Goal: Task Accomplishment & Management: Manage account settings

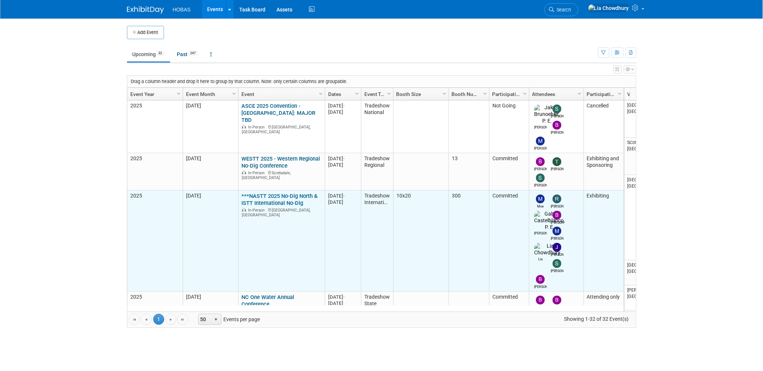
click at [253, 193] on link "***NASTT 2025 No-Dig North & ISTT International No-Dig" at bounding box center [279, 200] width 76 height 14
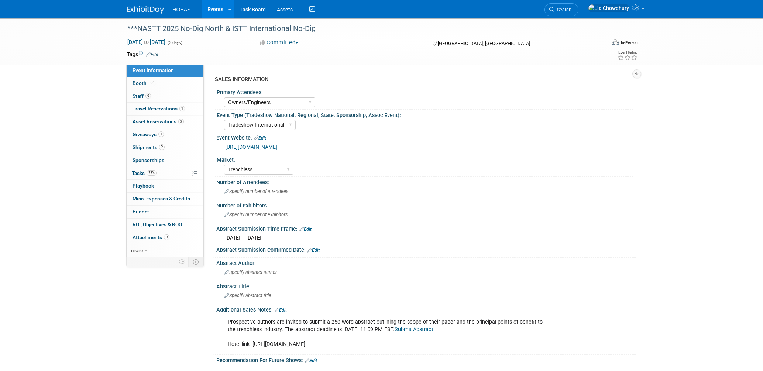
select select "Owners/Engineers"
select select "Tradeshow International"
select select "Trenchless"
select select "Exhibiting"
click at [156, 96] on link "9 Staff 9" at bounding box center [165, 96] width 77 height 13
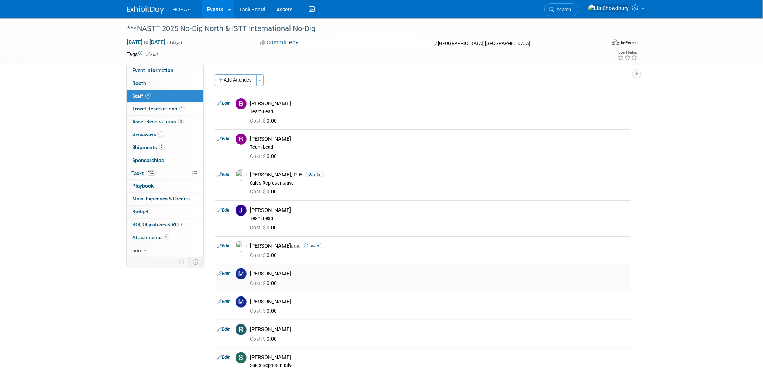
click at [230, 278] on td "Edit" at bounding box center [224, 278] width 18 height 28
click at [229, 274] on link "Edit" at bounding box center [224, 273] width 12 height 5
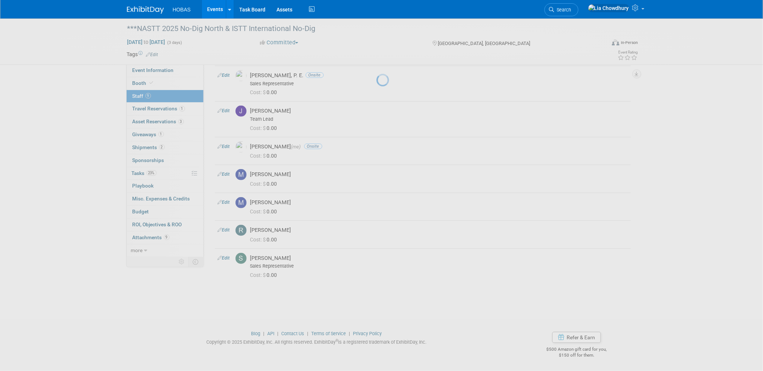
select select "48ea6882-31d5-4f85-8e43-60edfe367408"
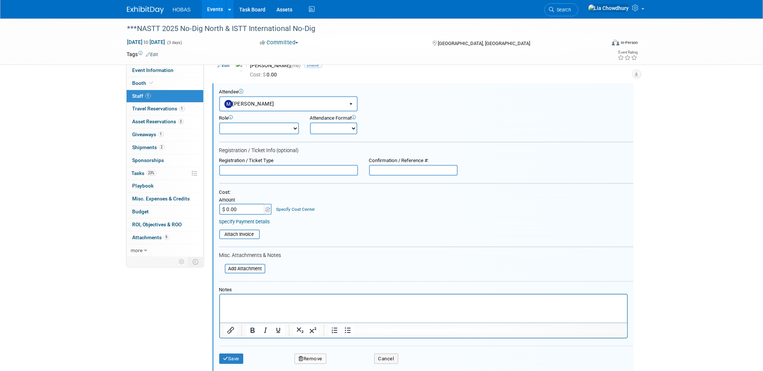
click at [318, 354] on button "Remove" at bounding box center [311, 359] width 32 height 10
click at [353, 359] on link "Yes" at bounding box center [350, 360] width 21 height 12
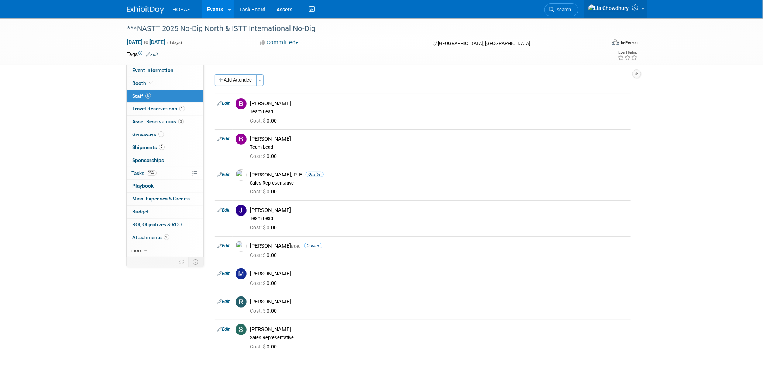
click at [645, 7] on link at bounding box center [616, 9] width 64 height 18
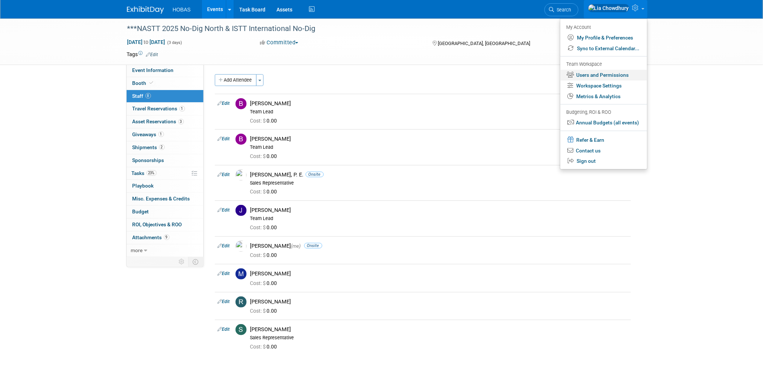
click at [593, 75] on link "Users and Permissions" at bounding box center [603, 75] width 87 height 11
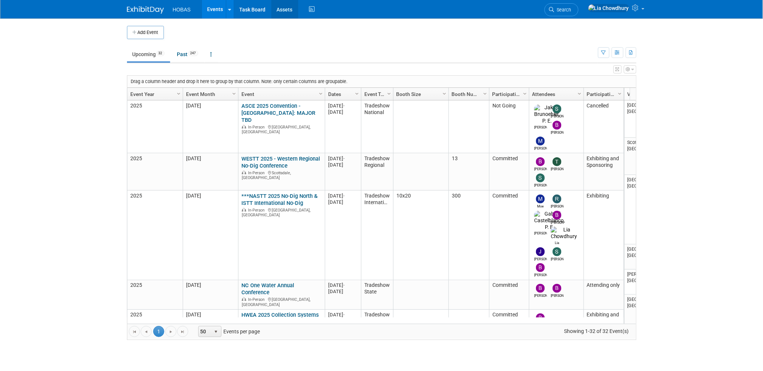
click at [279, 9] on link "Assets" at bounding box center [284, 9] width 27 height 18
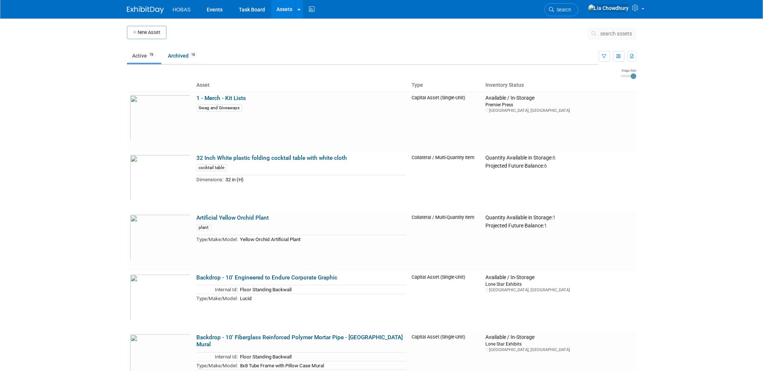
click at [602, 31] on span "search assets" at bounding box center [617, 34] width 32 height 6
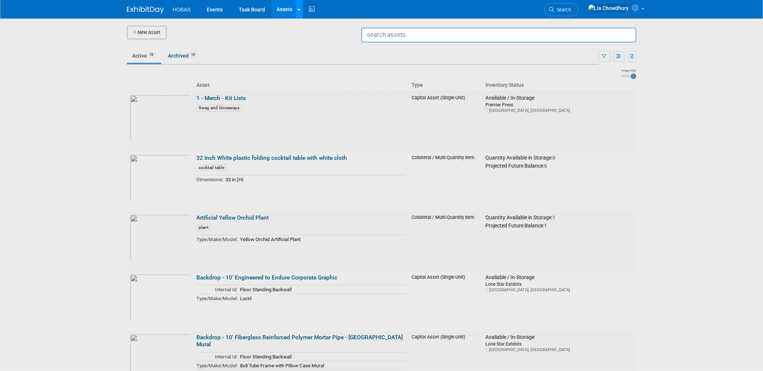
click at [296, 10] on link at bounding box center [299, 9] width 8 height 18
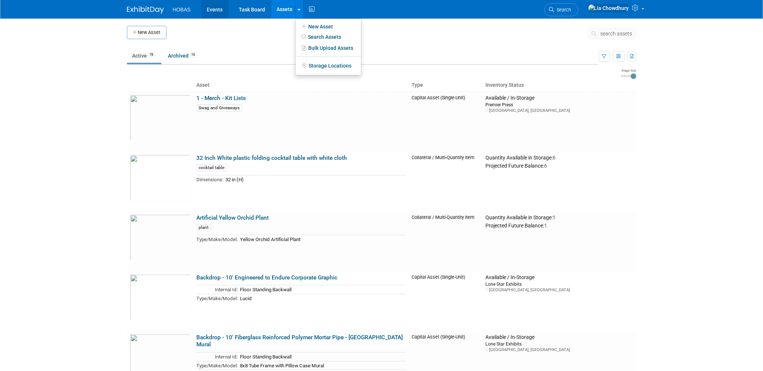
click at [220, 10] on link "Events" at bounding box center [215, 9] width 27 height 18
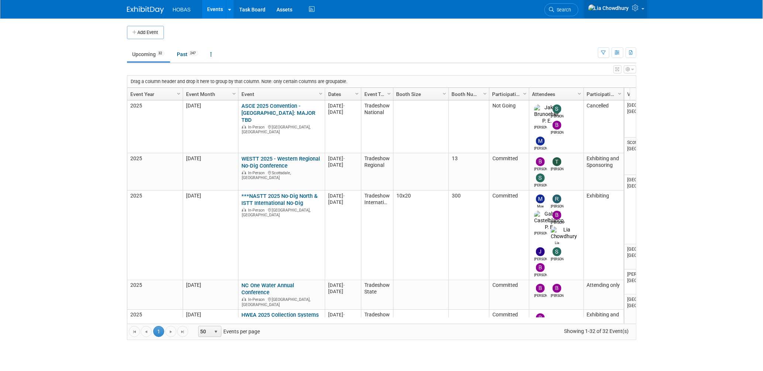
click at [646, 7] on link at bounding box center [616, 9] width 64 height 18
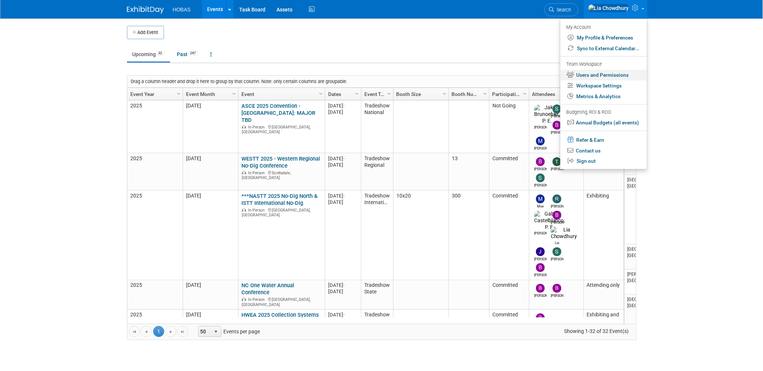
click at [592, 78] on link "Users and Permissions" at bounding box center [603, 75] width 87 height 11
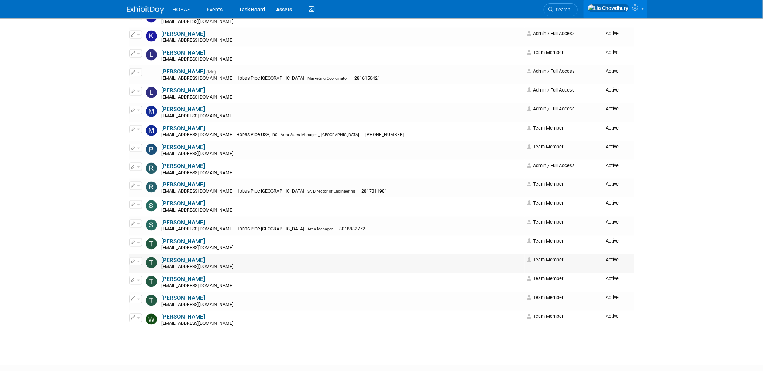
scroll to position [533, 0]
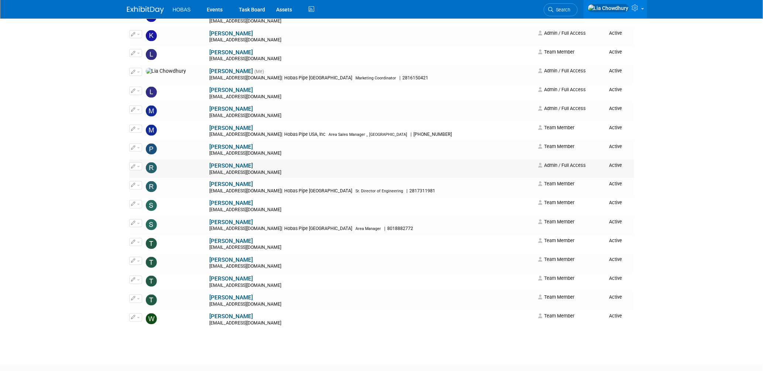
click at [139, 166] on button "button" at bounding box center [135, 166] width 13 height 8
click at [143, 183] on link "Edit" at bounding box center [159, 178] width 58 height 10
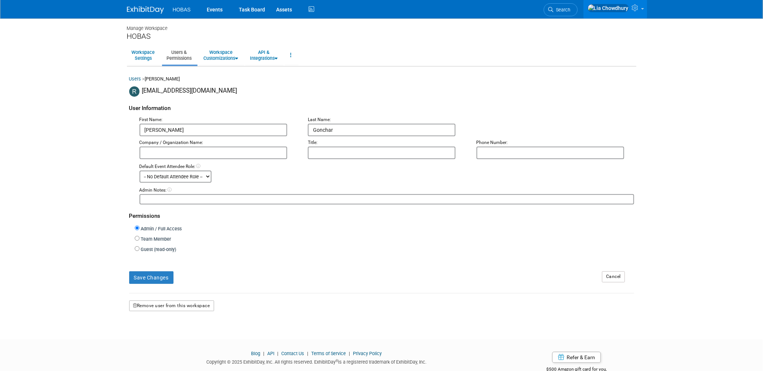
click at [179, 304] on button "Remove user from this workspace" at bounding box center [171, 306] width 85 height 11
click at [154, 332] on link "Yes" at bounding box center [163, 336] width 22 height 12
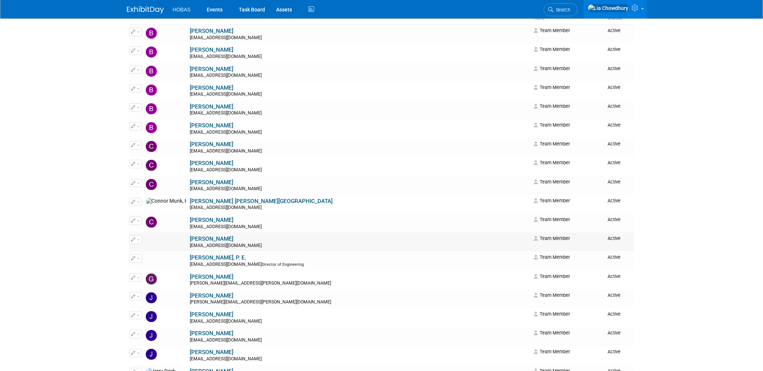
scroll to position [123, 0]
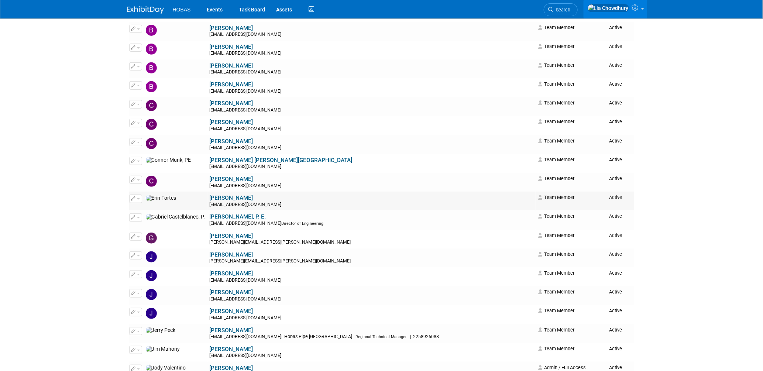
click at [138, 199] on button "button" at bounding box center [135, 199] width 13 height 8
click at [143, 212] on link "Edit" at bounding box center [159, 211] width 58 height 10
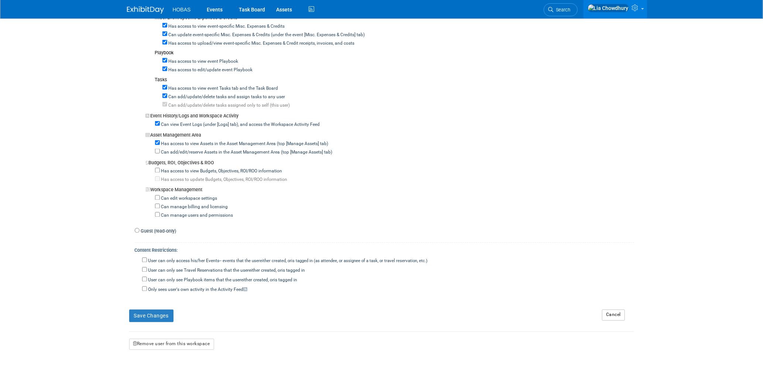
scroll to position [603, 0]
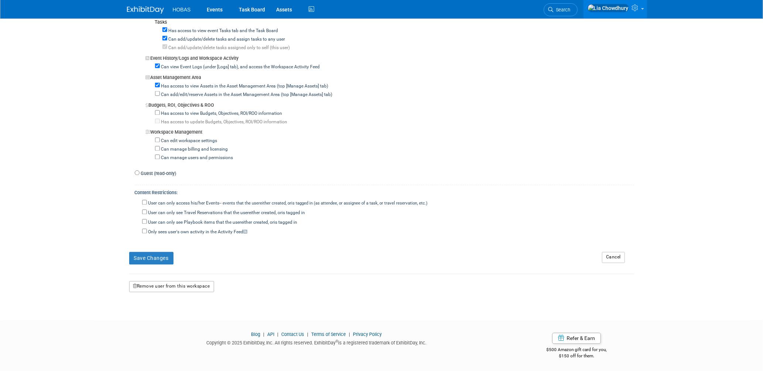
click at [191, 287] on button "Remove user from this workspace" at bounding box center [171, 286] width 85 height 11
click at [160, 317] on link "Yes" at bounding box center [162, 318] width 22 height 12
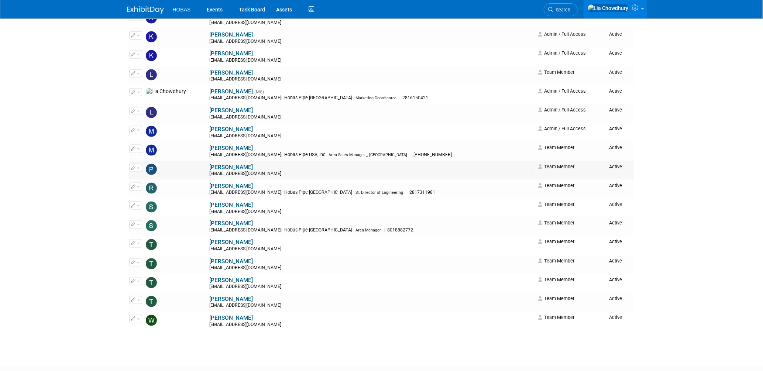
scroll to position [533, 0]
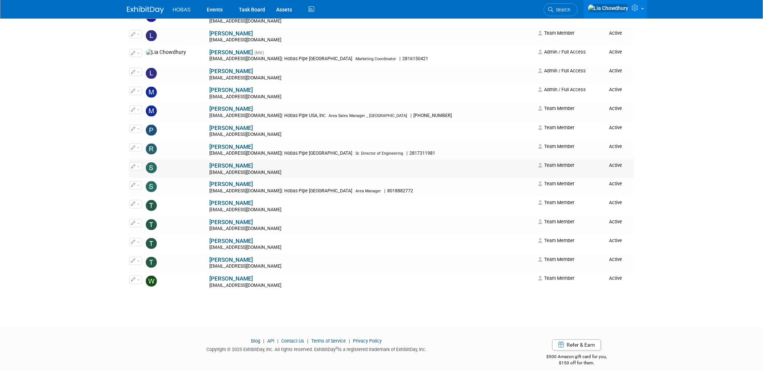
click at [135, 167] on icon "button" at bounding box center [133, 166] width 4 height 4
click at [143, 178] on link "Edit" at bounding box center [159, 178] width 58 height 10
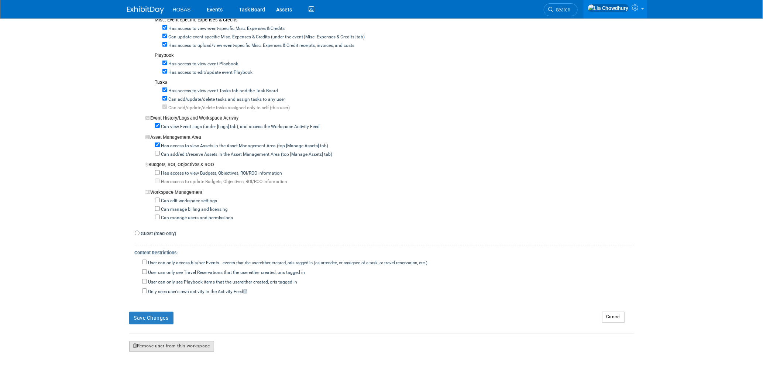
scroll to position [603, 0]
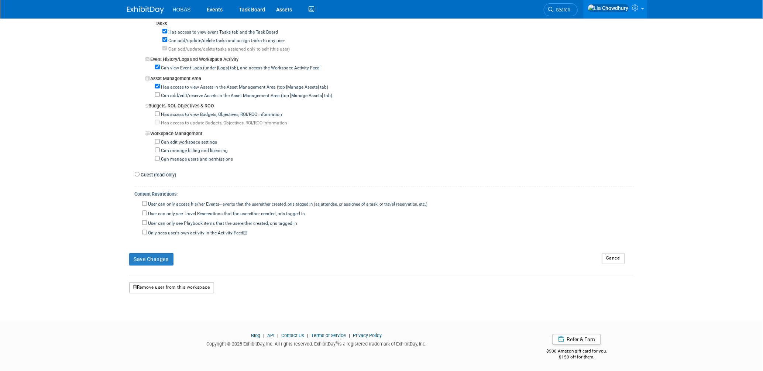
click at [159, 287] on button "Remove user from this workspace" at bounding box center [171, 287] width 85 height 11
click at [160, 319] on link "Yes" at bounding box center [162, 318] width 22 height 12
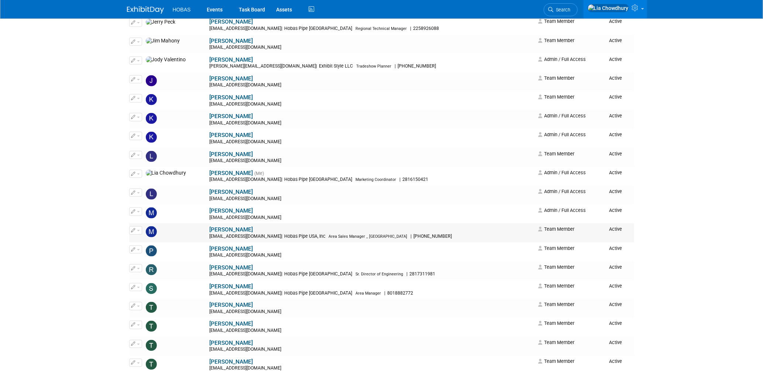
scroll to position [524, 0]
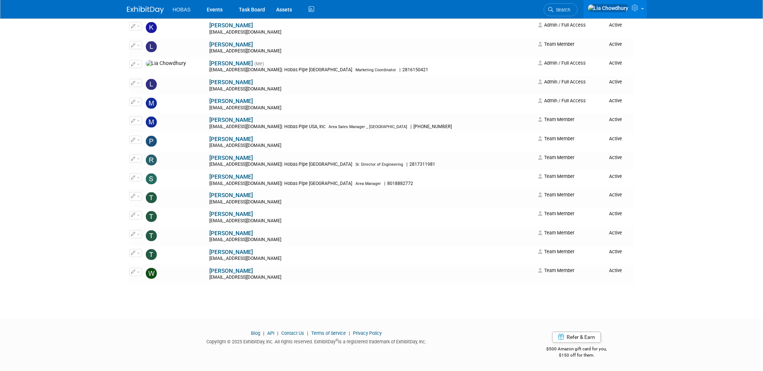
click at [636, 7] on icon at bounding box center [636, 7] width 8 height 7
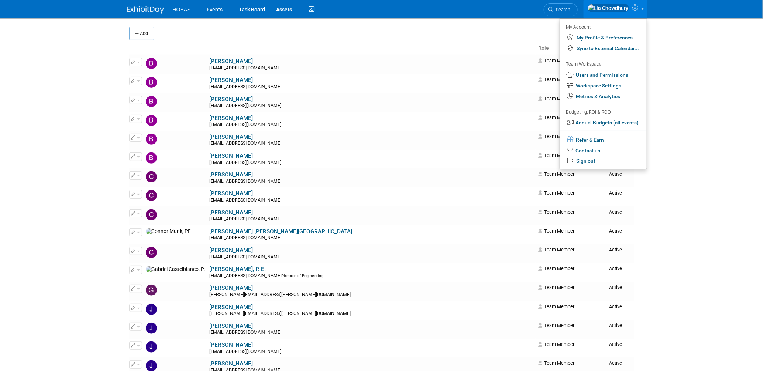
scroll to position [0, 0]
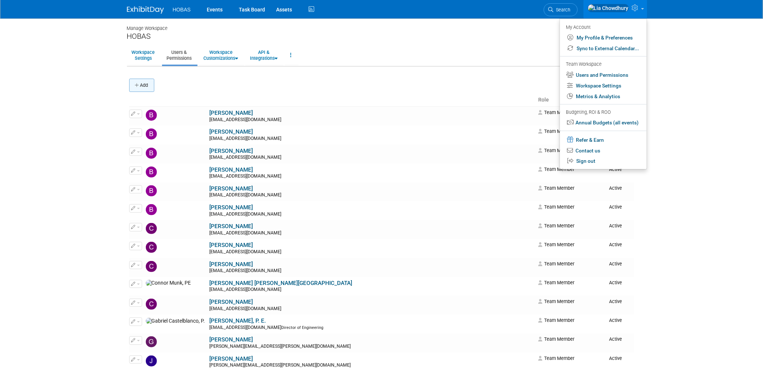
click at [142, 82] on button "Add" at bounding box center [141, 85] width 25 height 13
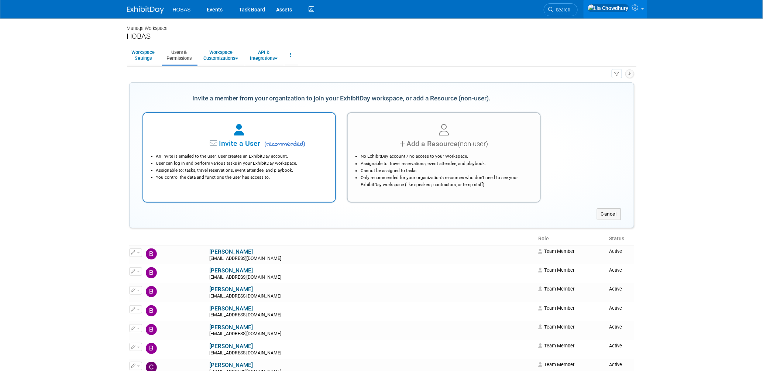
click at [260, 141] on span "Invite a User" at bounding box center [217, 143] width 88 height 8
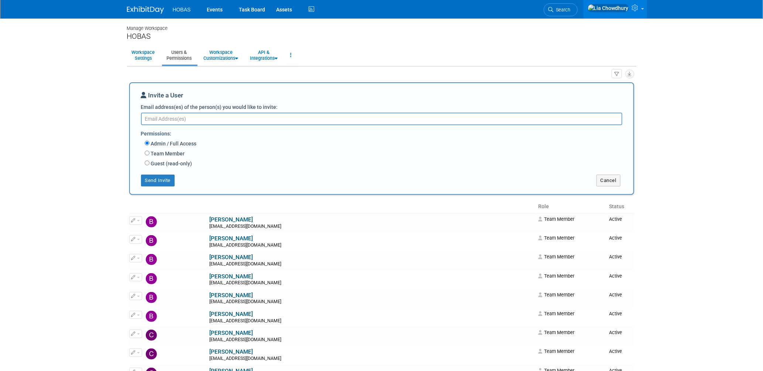
click at [192, 120] on textarea "Email address(es) of the person(s) you would like to invite:" at bounding box center [381, 119] width 481 height 13
paste textarea "[EMAIL_ADDRESS][DOMAIN_NAME]"
type textarea "[EMAIL_ADDRESS][DOMAIN_NAME]"
click at [175, 152] on label "Team Member" at bounding box center [167, 153] width 35 height 7
click at [150, 152] on input "Team Member" at bounding box center [147, 152] width 5 height 5
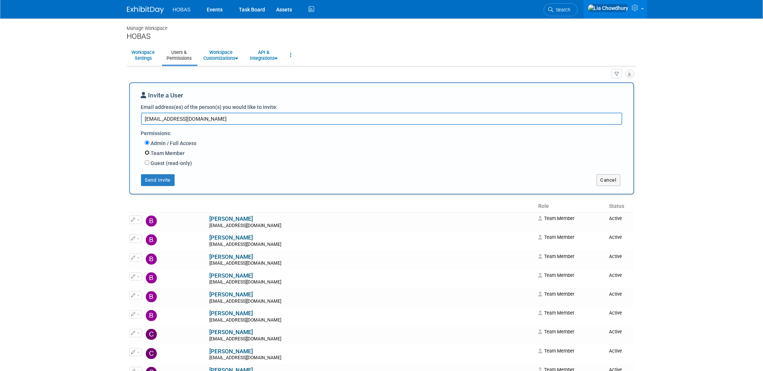
radio input "true"
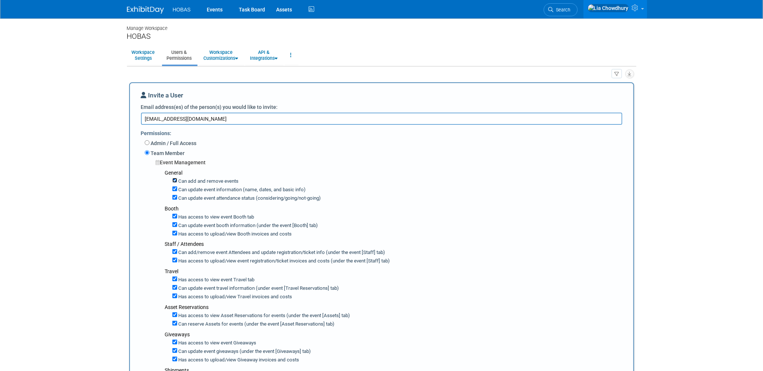
click at [175, 182] on input "Can add and remove events" at bounding box center [174, 180] width 5 height 5
click at [173, 182] on input "Can add and remove events" at bounding box center [174, 180] width 5 height 5
checkbox input "true"
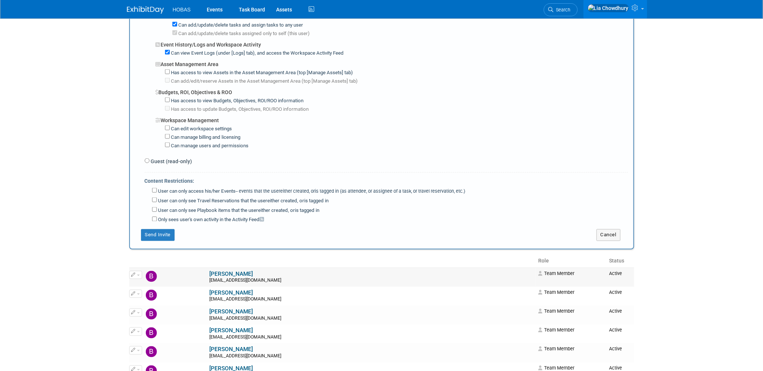
scroll to position [533, 0]
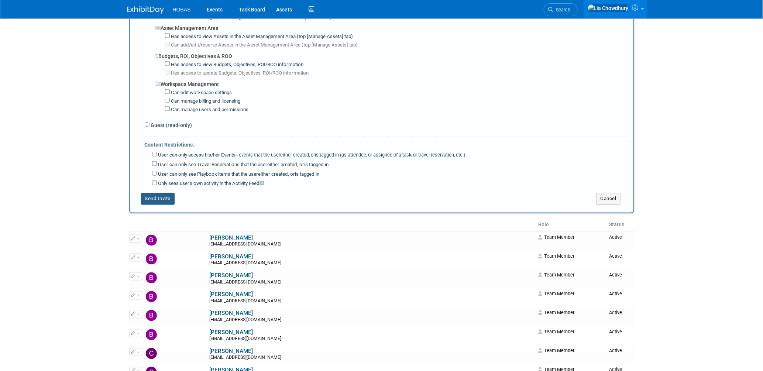
click at [152, 196] on button "Send Invite" at bounding box center [158, 199] width 34 height 12
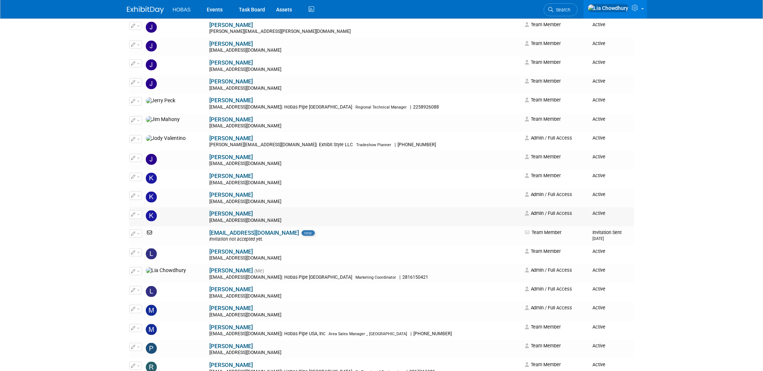
scroll to position [410, 0]
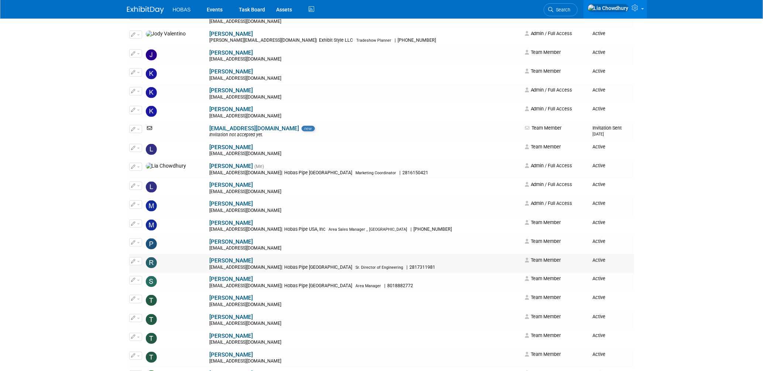
scroll to position [373, 0]
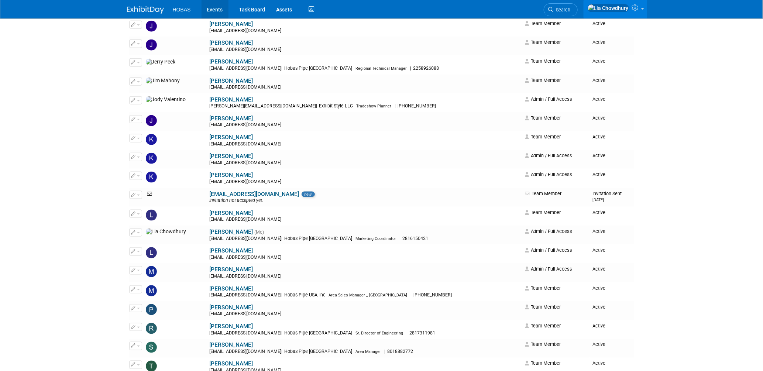
click at [217, 7] on link "Events" at bounding box center [215, 9] width 27 height 18
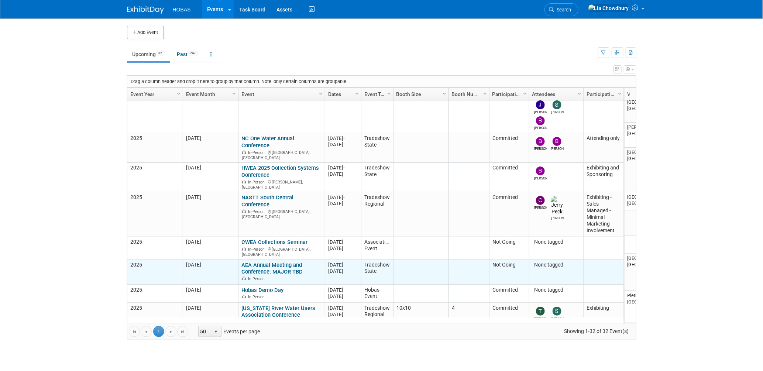
scroll to position [49, 0]
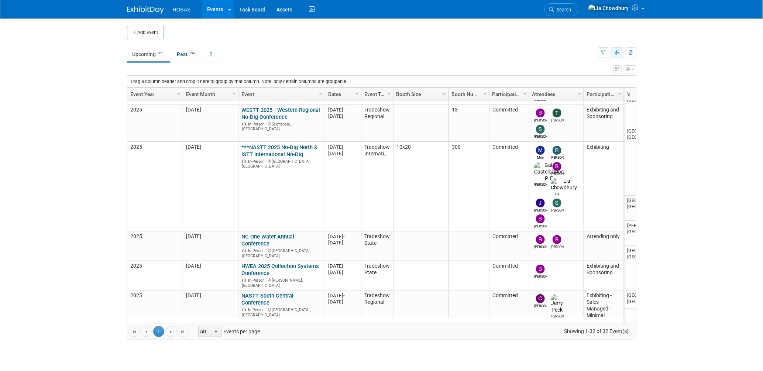
click at [620, 52] on icon "button" at bounding box center [618, 53] width 6 height 5
click at [600, 52] on button "button" at bounding box center [603, 52] width 11 height 11
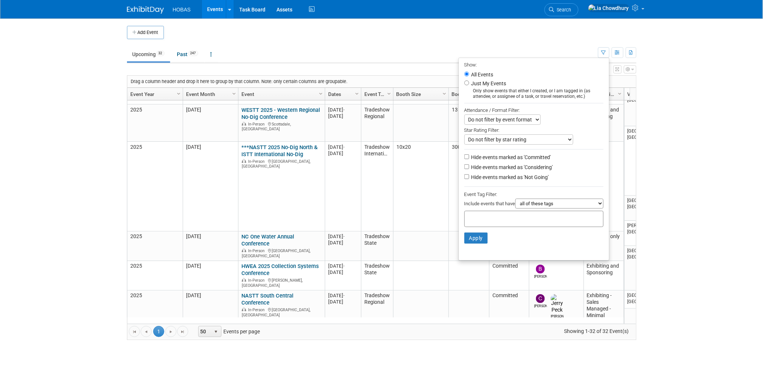
click at [485, 168] on label "Hide events marked as 'Considering'" at bounding box center [511, 167] width 83 height 7
click at [469, 168] on input "Hide events marked as 'Considering'" at bounding box center [466, 166] width 5 height 5
checkbox input "true"
click at [480, 177] on label "Hide events marked as 'Not Going'" at bounding box center [509, 177] width 79 height 7
click at [469, 177] on input "Hide events marked as 'Not Going'" at bounding box center [466, 176] width 5 height 5
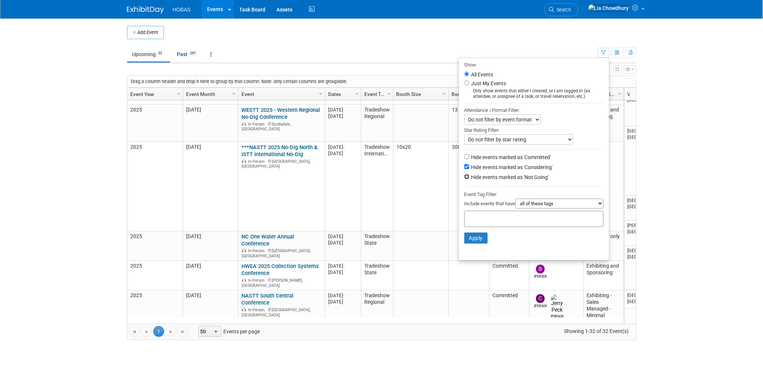
checkbox input "true"
click at [466, 239] on button "Apply" at bounding box center [476, 238] width 24 height 11
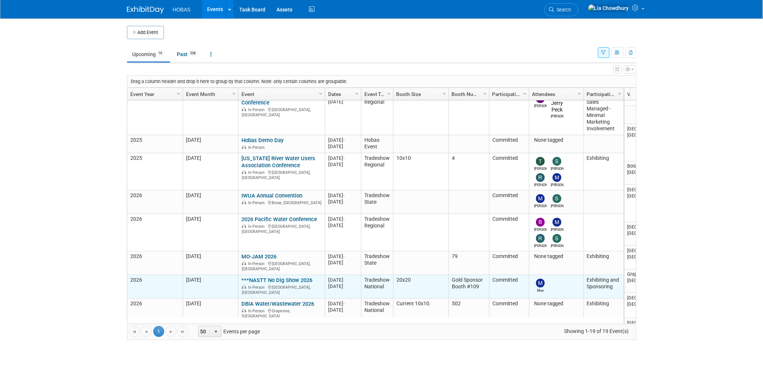
scroll to position [245, 0]
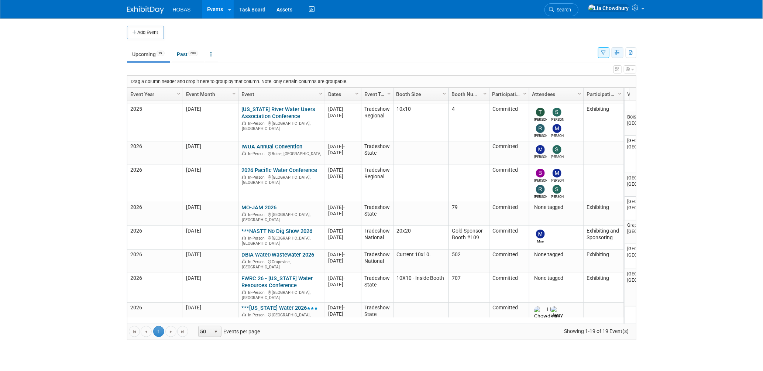
click at [623, 52] on button "button" at bounding box center [618, 52] width 12 height 11
click at [606, 53] on button "button" at bounding box center [603, 52] width 11 height 11
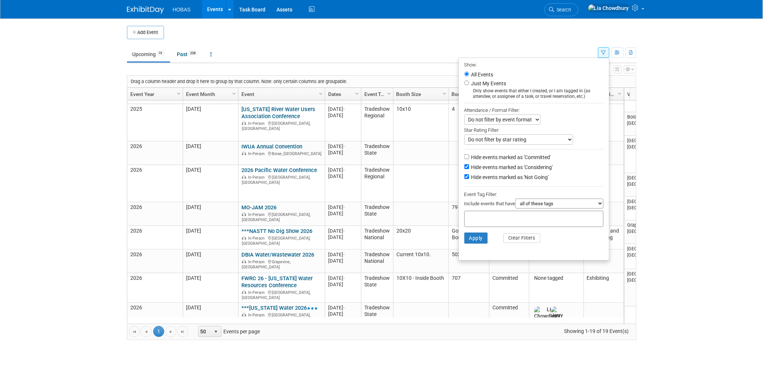
click at [606, 53] on button "button" at bounding box center [603, 52] width 11 height 11
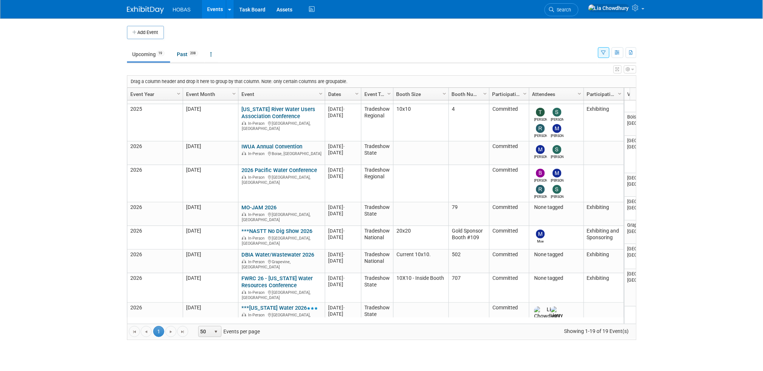
click at [606, 53] on button "button" at bounding box center [603, 52] width 11 height 11
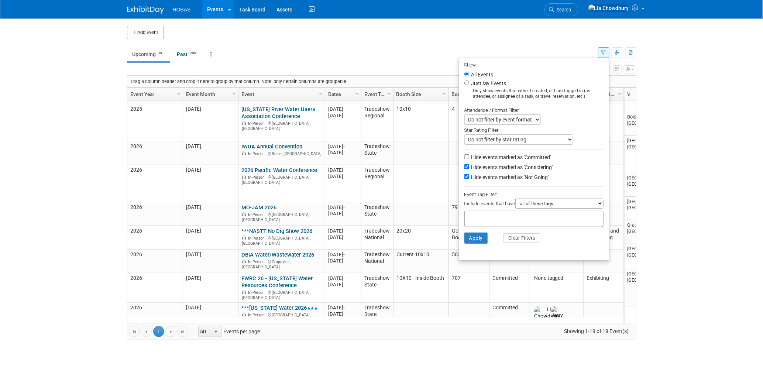
click at [470, 175] on label "Hide events marked as 'Not Going'" at bounding box center [509, 177] width 79 height 7
click at [466, 175] on input "Hide events marked as 'Not Going'" at bounding box center [466, 176] width 5 height 5
checkbox input "false"
click at [474, 239] on button "Apply" at bounding box center [476, 238] width 24 height 11
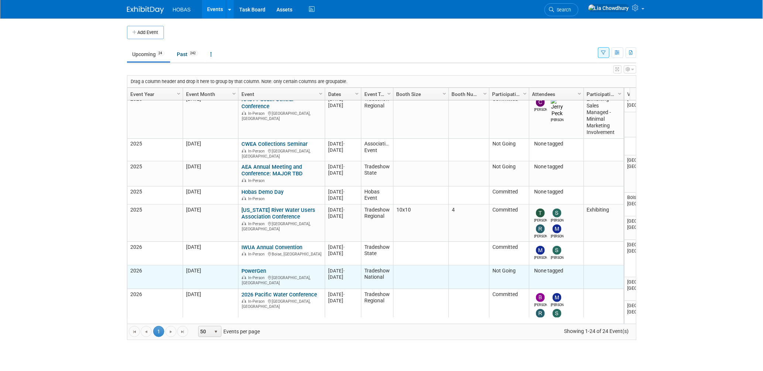
scroll to position [294, 0]
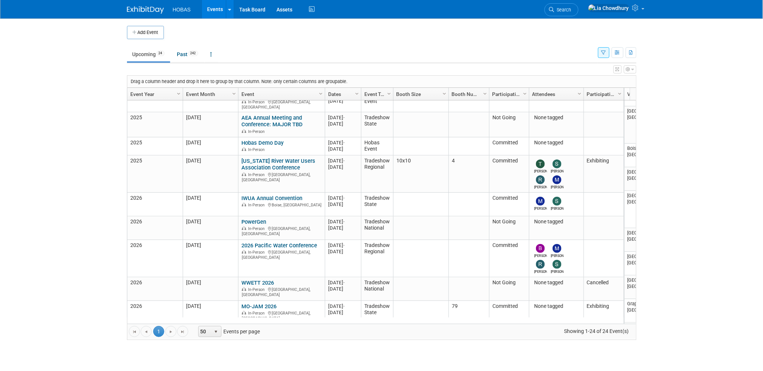
click at [762, 197] on body "HOBAS Events Add Event Bulk Upload Events Shareable Event Boards Recently Viewe…" at bounding box center [381, 185] width 763 height 371
click at [603, 57] on button "button" at bounding box center [603, 52] width 11 height 11
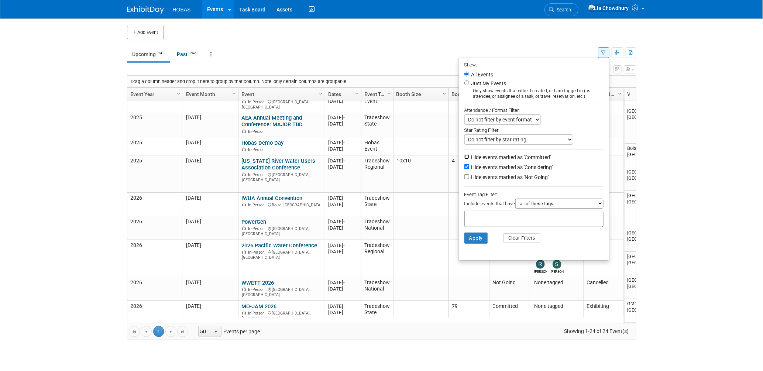
click at [464, 157] on input "Hide events marked as 'Committed'" at bounding box center [466, 156] width 5 height 5
checkbox input "true"
click at [470, 241] on button "Apply" at bounding box center [476, 238] width 24 height 11
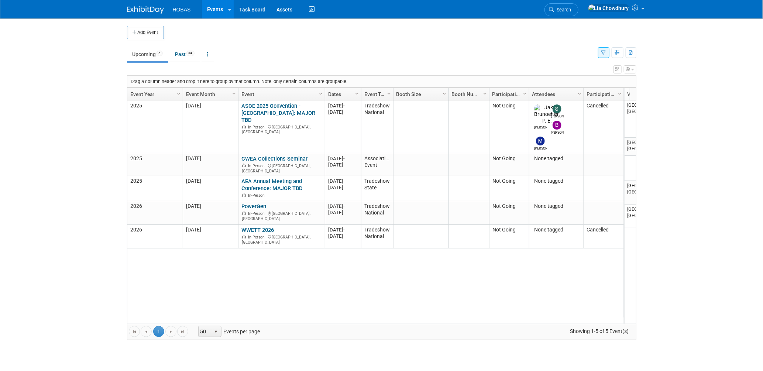
click at [601, 55] on icon "button" at bounding box center [603, 53] width 5 height 5
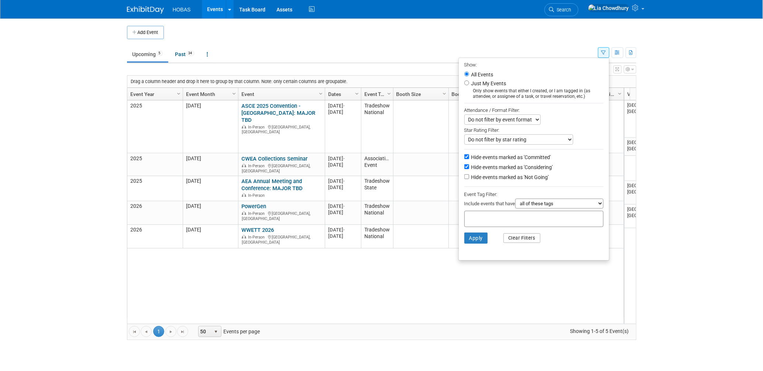
click at [504, 237] on button "Clear Filters" at bounding box center [522, 238] width 37 height 10
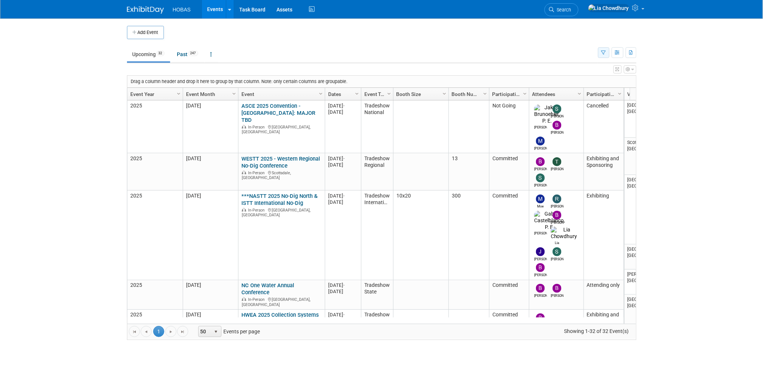
click at [603, 52] on icon "button" at bounding box center [603, 53] width 5 height 5
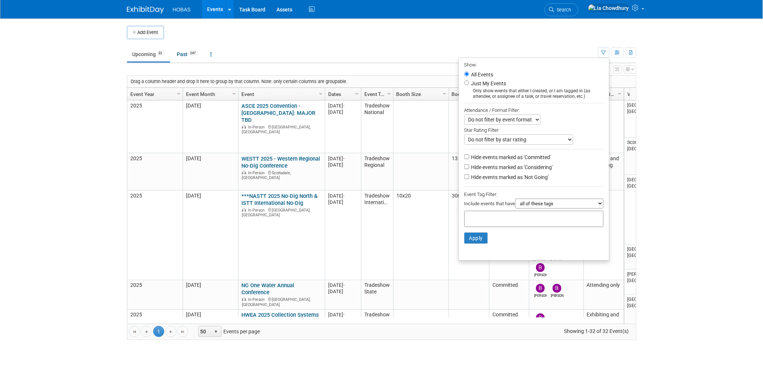
click at [479, 179] on label "Hide events marked as 'Not Going'" at bounding box center [509, 177] width 79 height 7
click at [469, 179] on input "Hide events marked as 'Not Going'" at bounding box center [466, 176] width 5 height 5
checkbox input "true"
click at [471, 234] on button "Apply" at bounding box center [476, 238] width 24 height 11
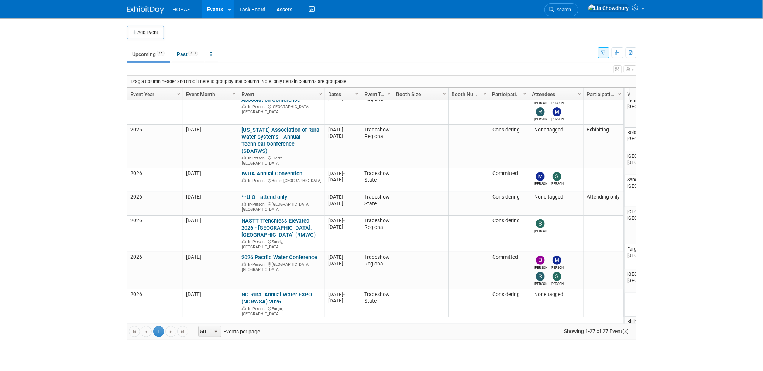
scroll to position [245, 0]
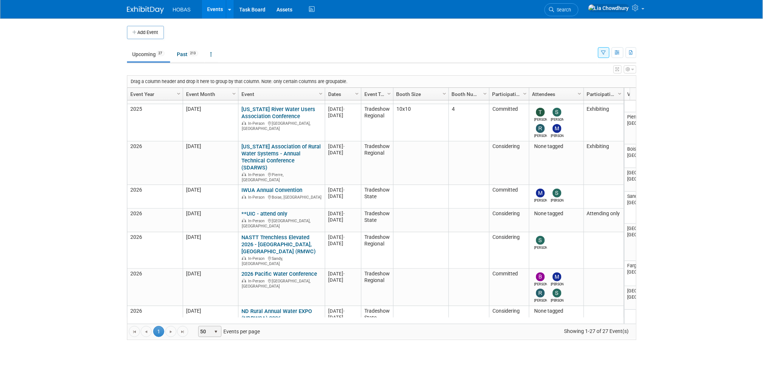
click at [213, 330] on span "select" at bounding box center [216, 331] width 10 height 10
click at [213, 320] on li "100" at bounding box center [210, 320] width 21 height 10
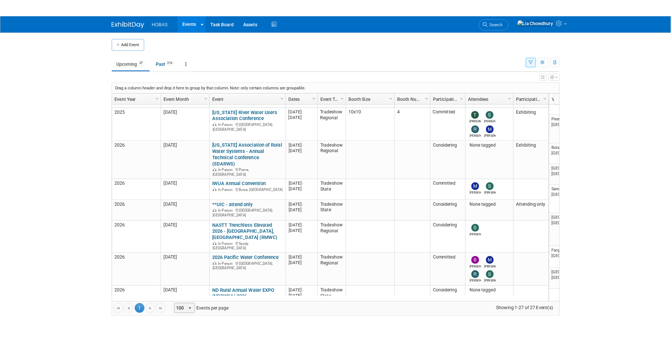
scroll to position [0, 16]
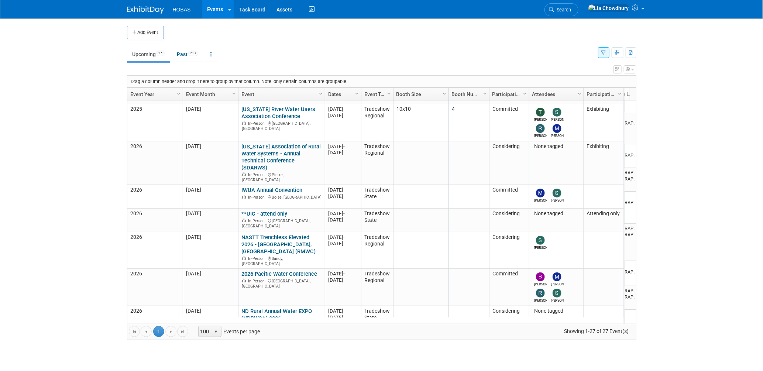
click at [629, 79] on div "Drag a column header and drop it here to group by that column. Note: only certa…" at bounding box center [381, 82] width 509 height 12
click at [619, 66] on button "button" at bounding box center [618, 69] width 8 height 8
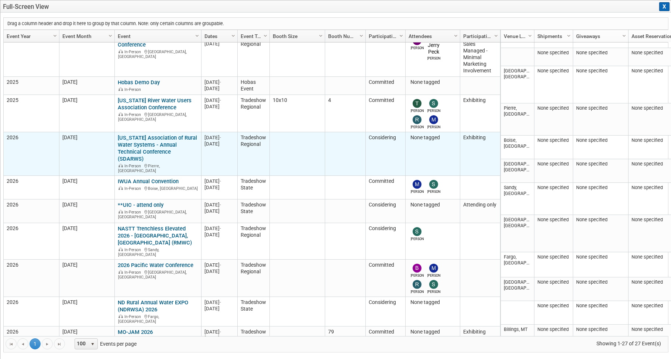
scroll to position [0, 0]
